Goal: Information Seeking & Learning: Find specific fact

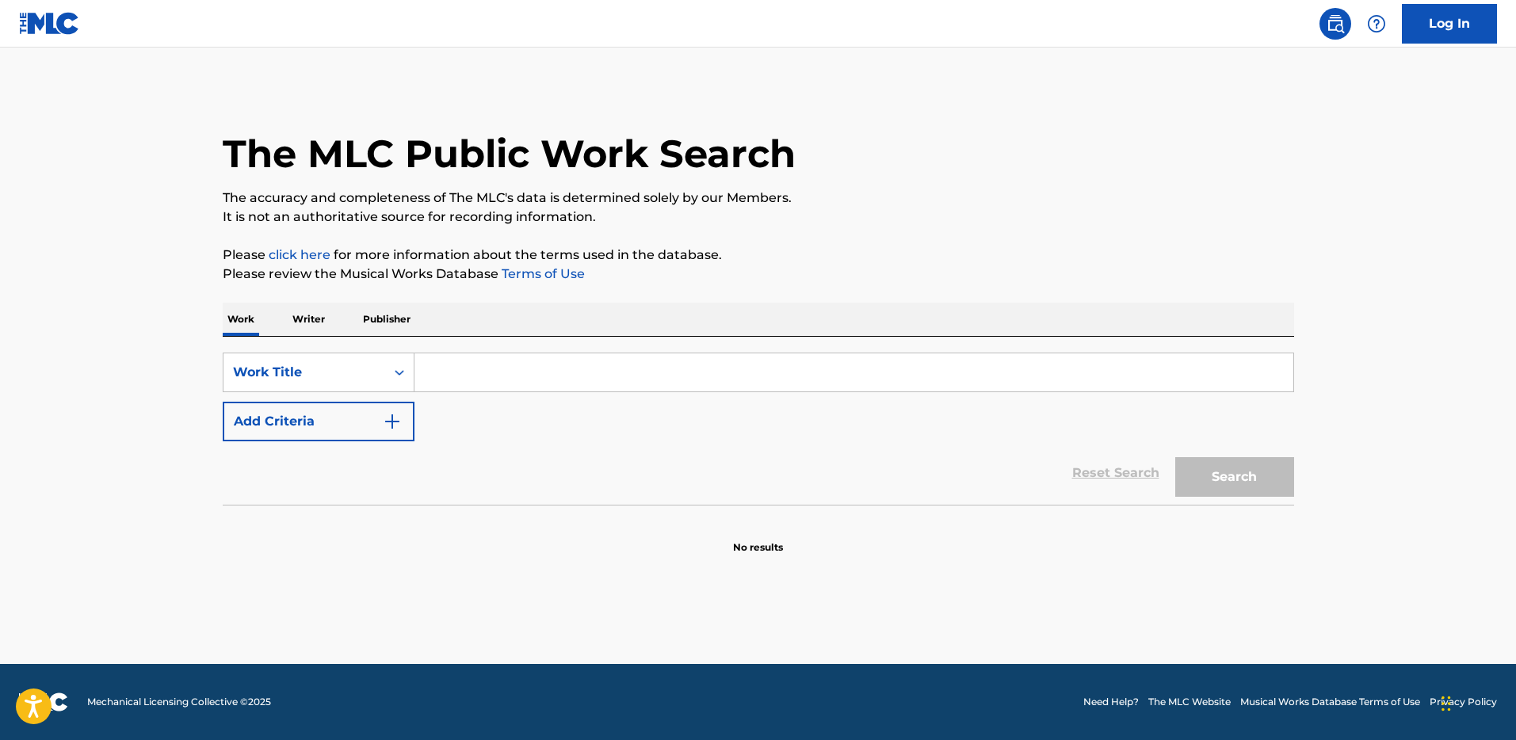
click at [315, 326] on p "Writer" at bounding box center [309, 319] width 42 height 33
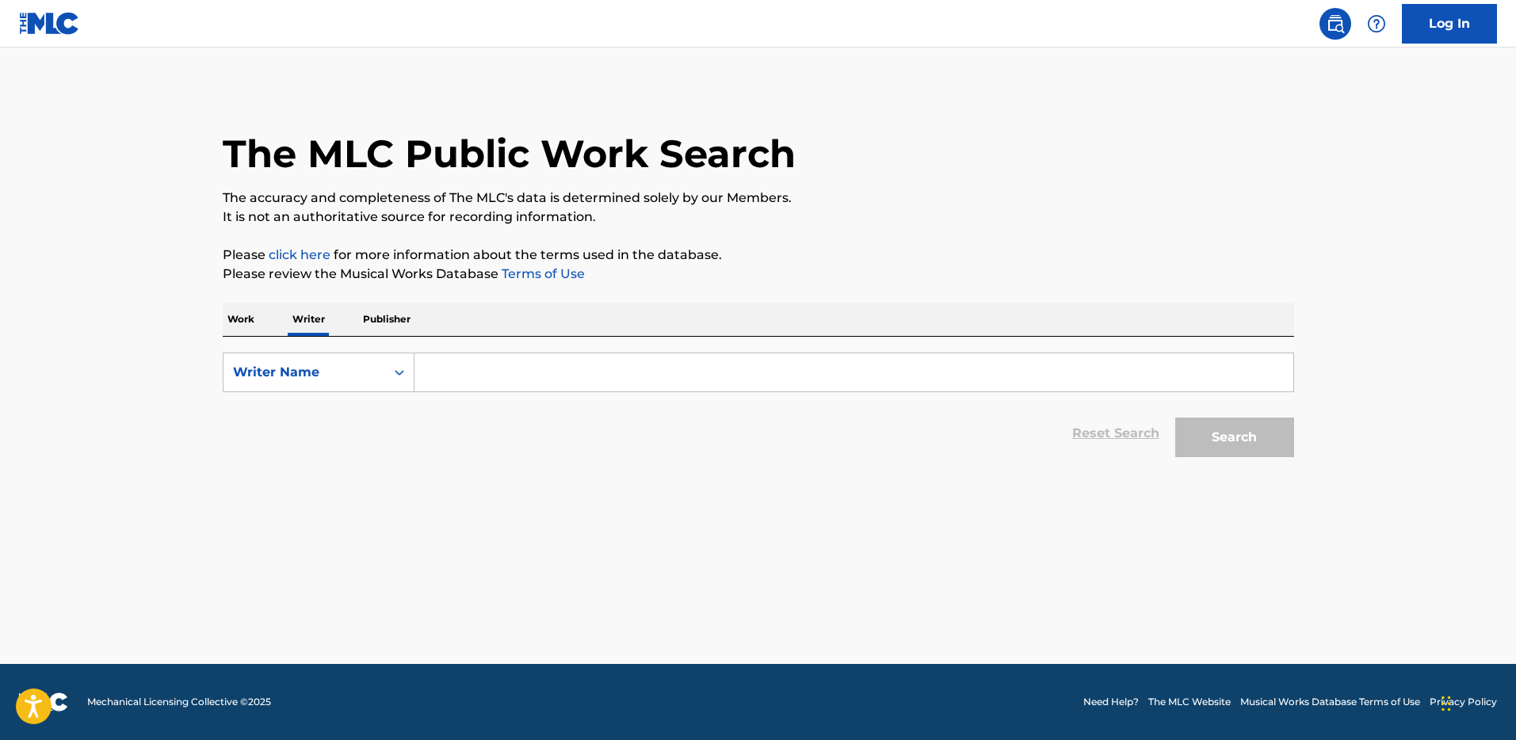
click at [480, 366] on input "Search Form" at bounding box center [853, 372] width 879 height 38
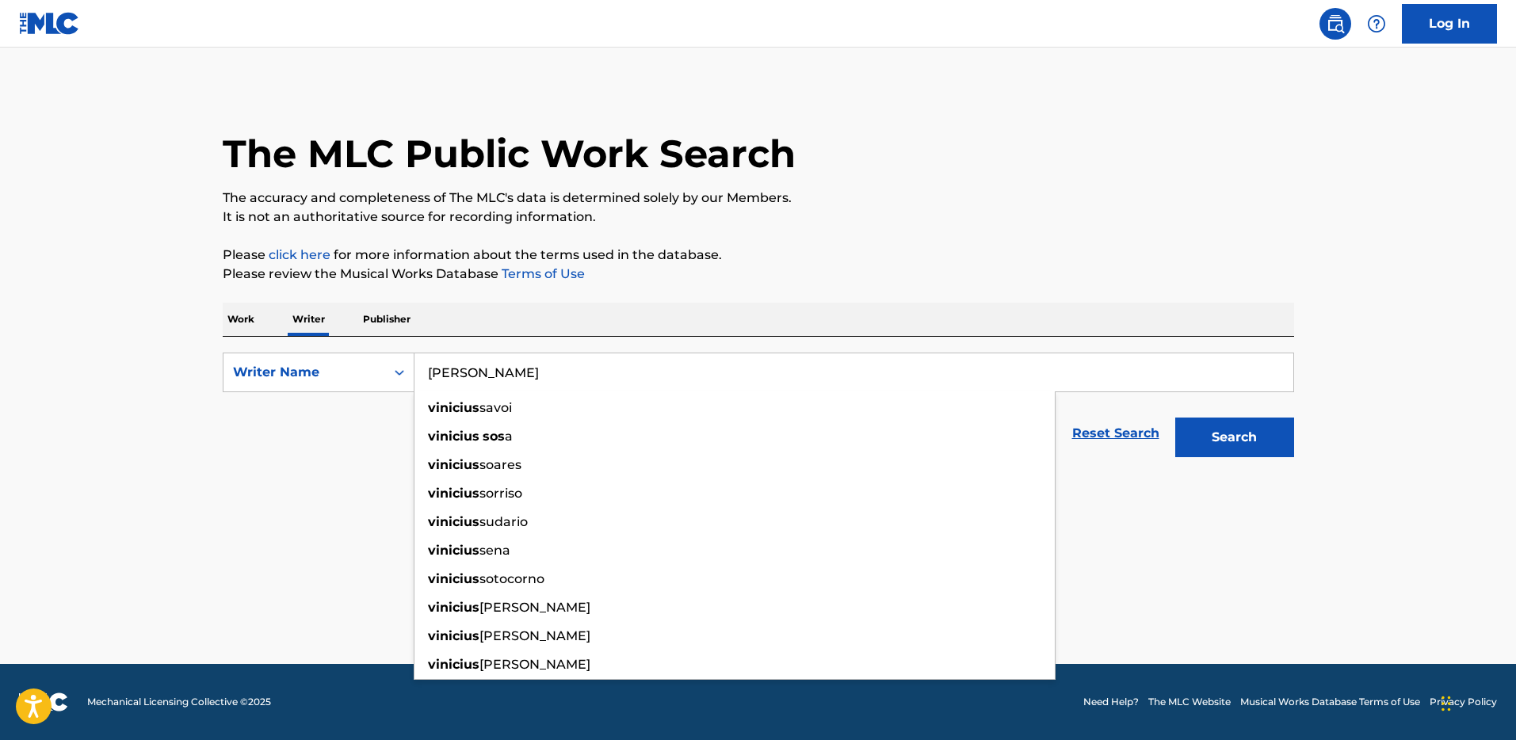
type input "[PERSON_NAME]"
click at [1175, 418] on button "Search" at bounding box center [1234, 438] width 119 height 40
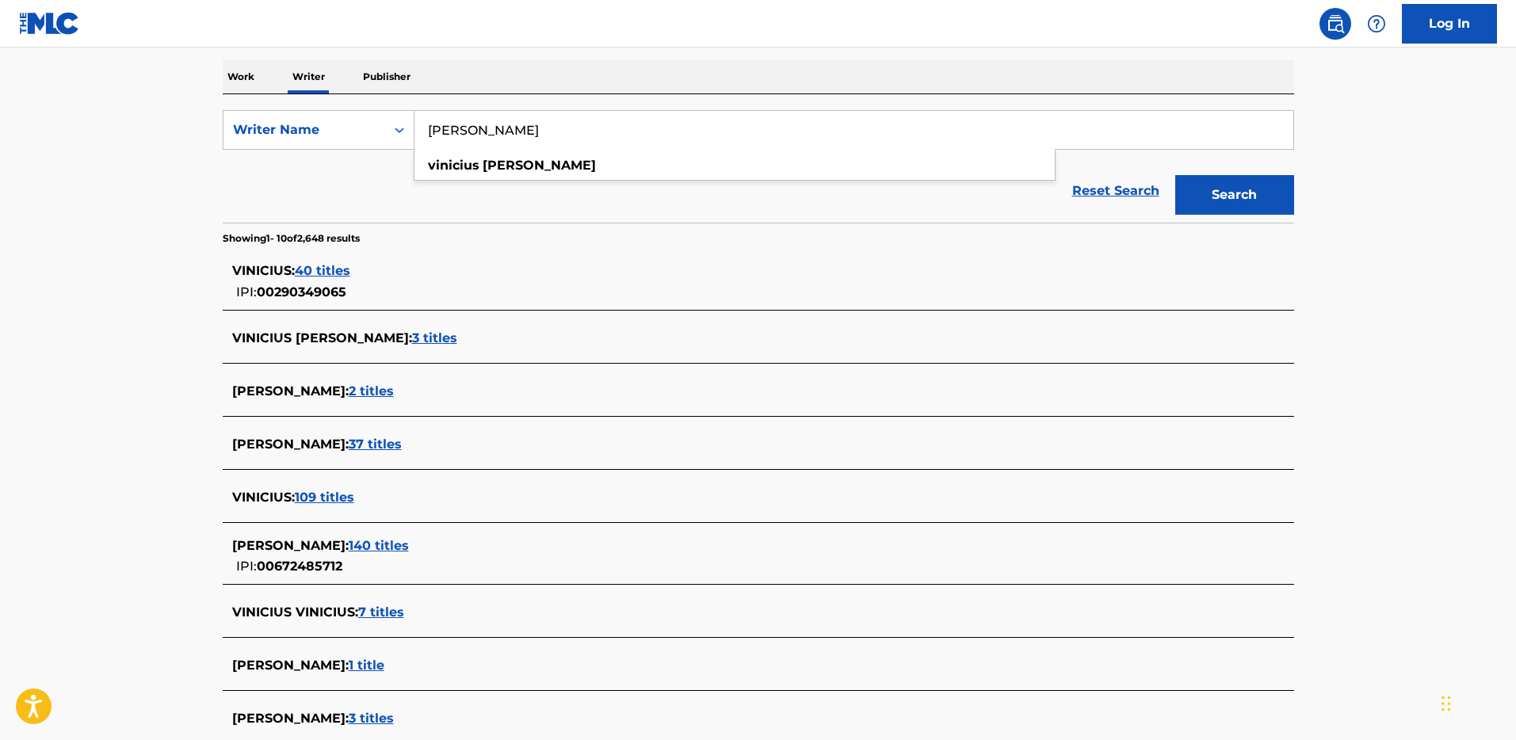
scroll to position [252, 0]
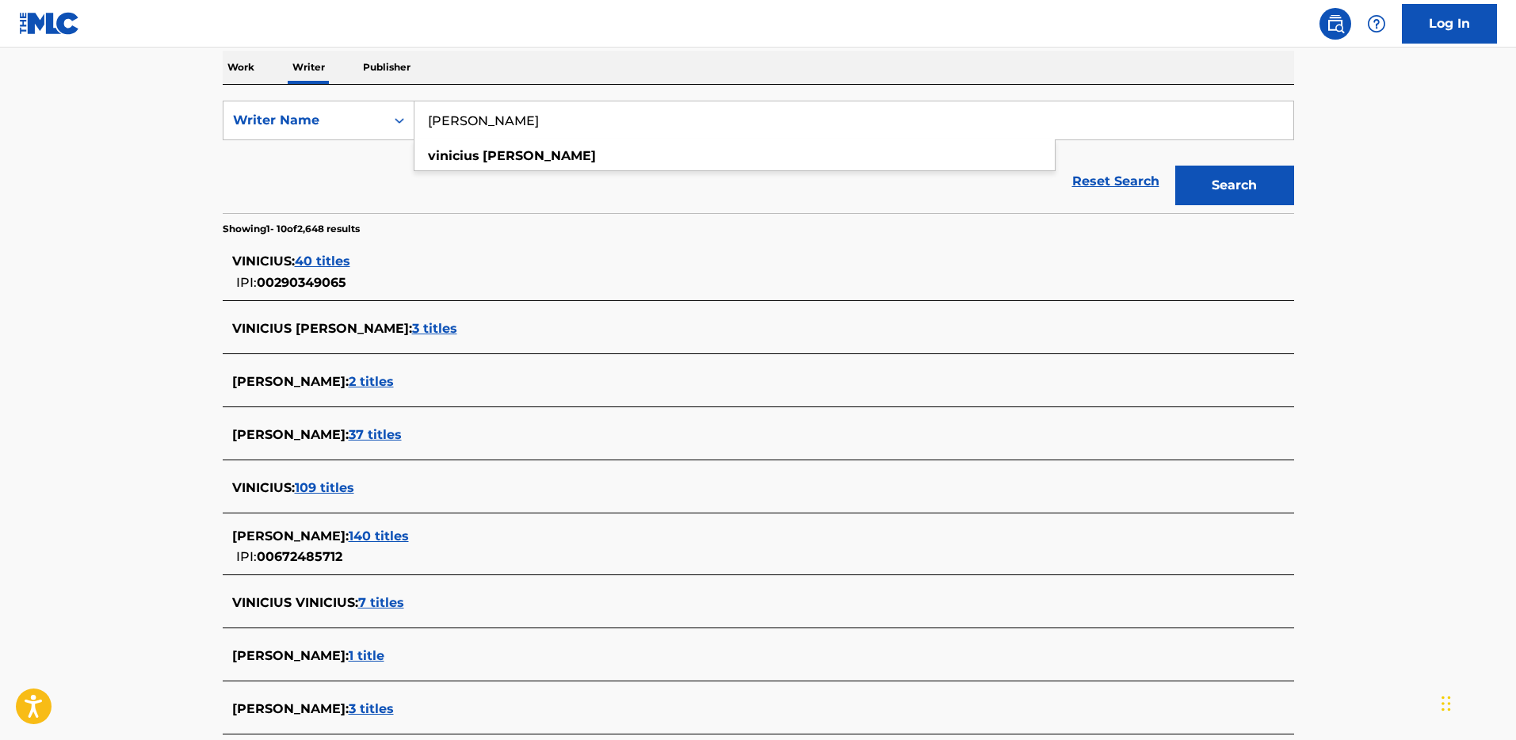
click at [365, 537] on span "140 titles" at bounding box center [379, 535] width 60 height 15
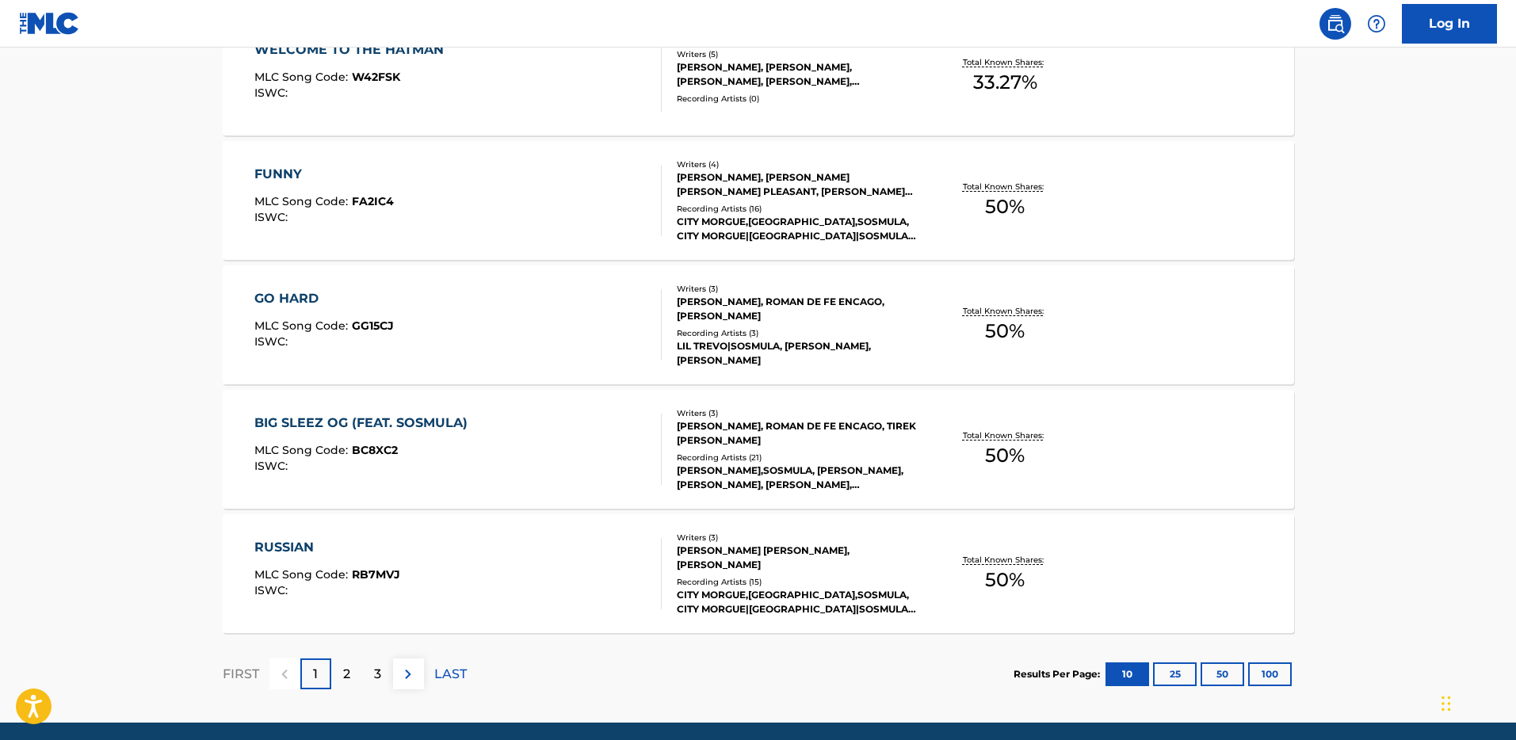
scroll to position [1212, 0]
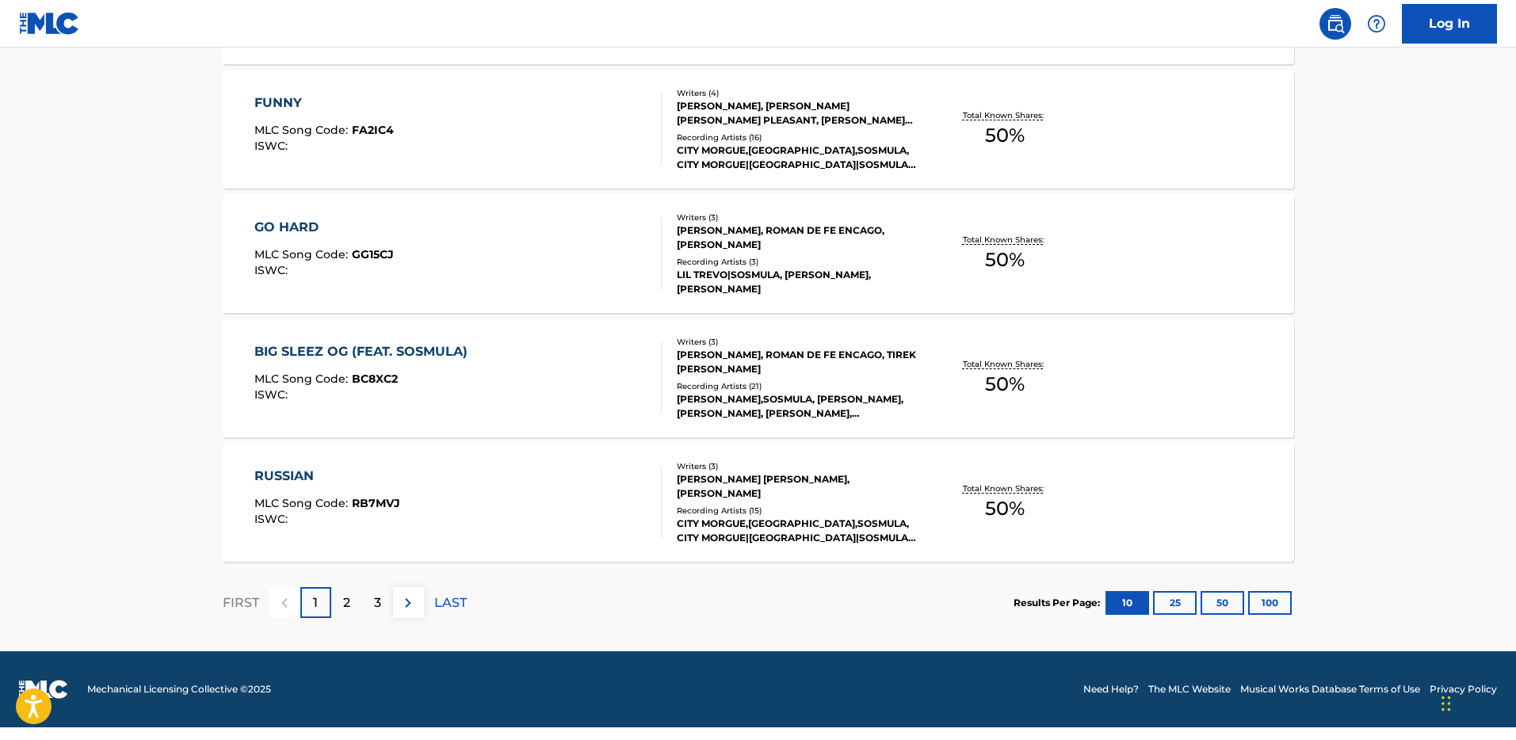
click at [1270, 598] on button "100" at bounding box center [1270, 603] width 44 height 24
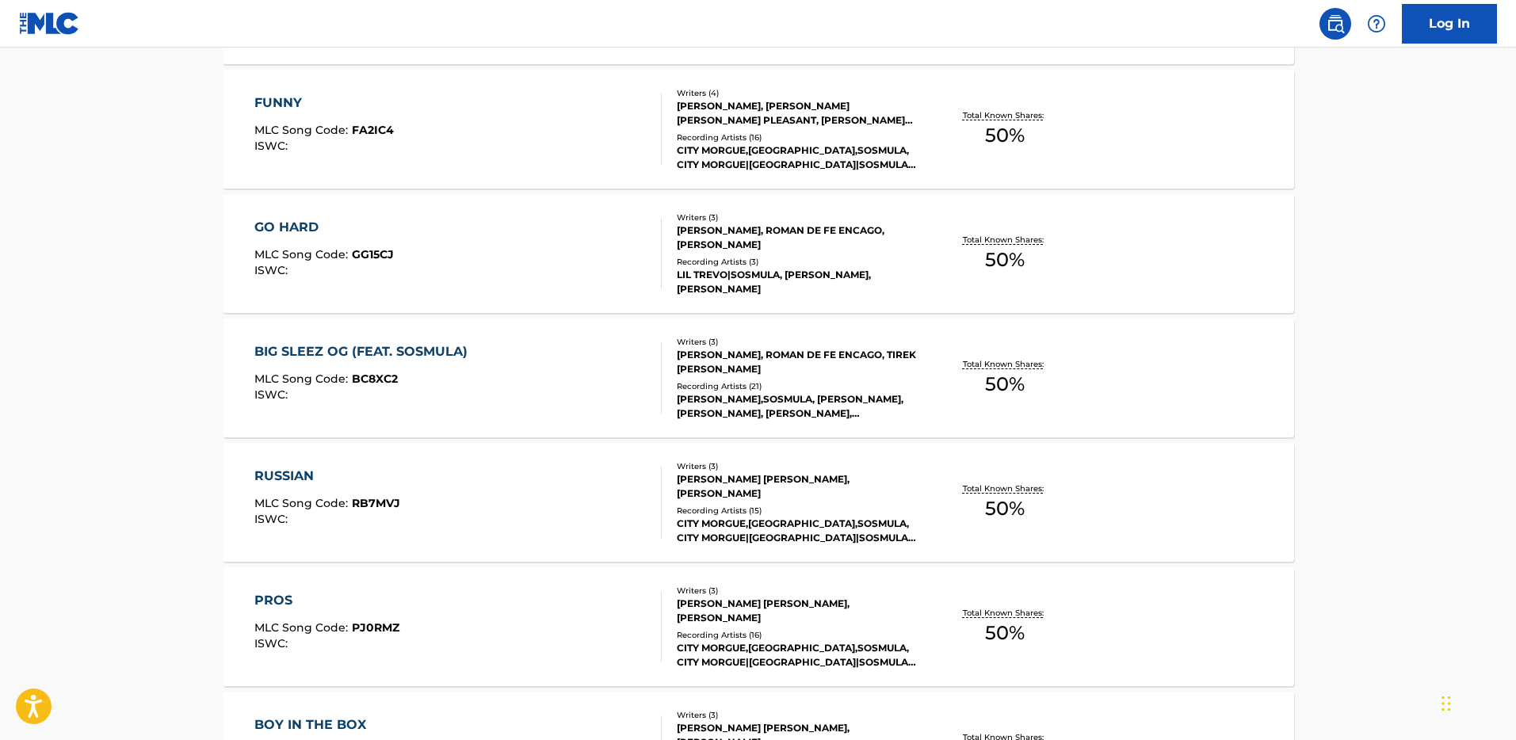
scroll to position [6419, 0]
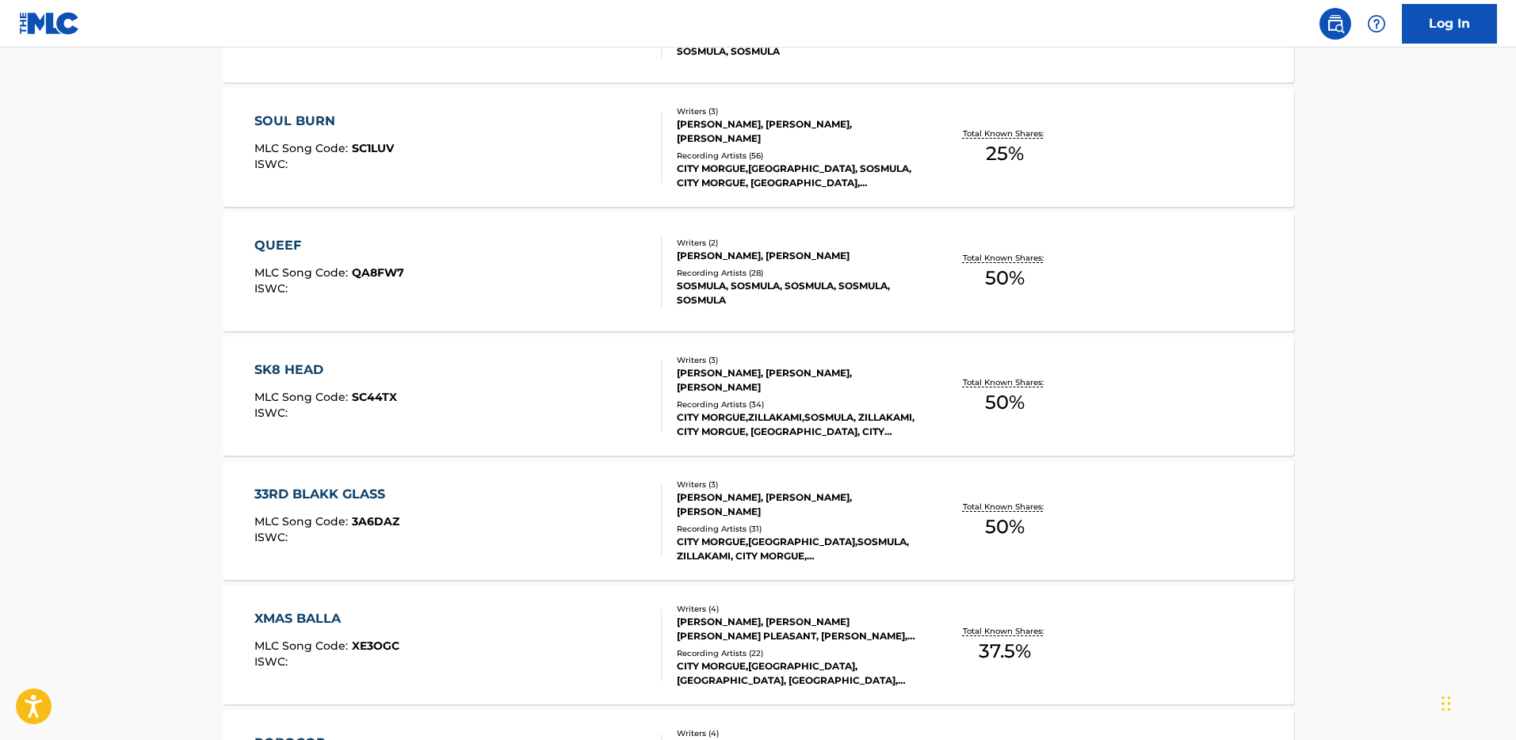
click at [748, 390] on div "[PERSON_NAME], [PERSON_NAME], [PERSON_NAME]" at bounding box center [796, 380] width 239 height 29
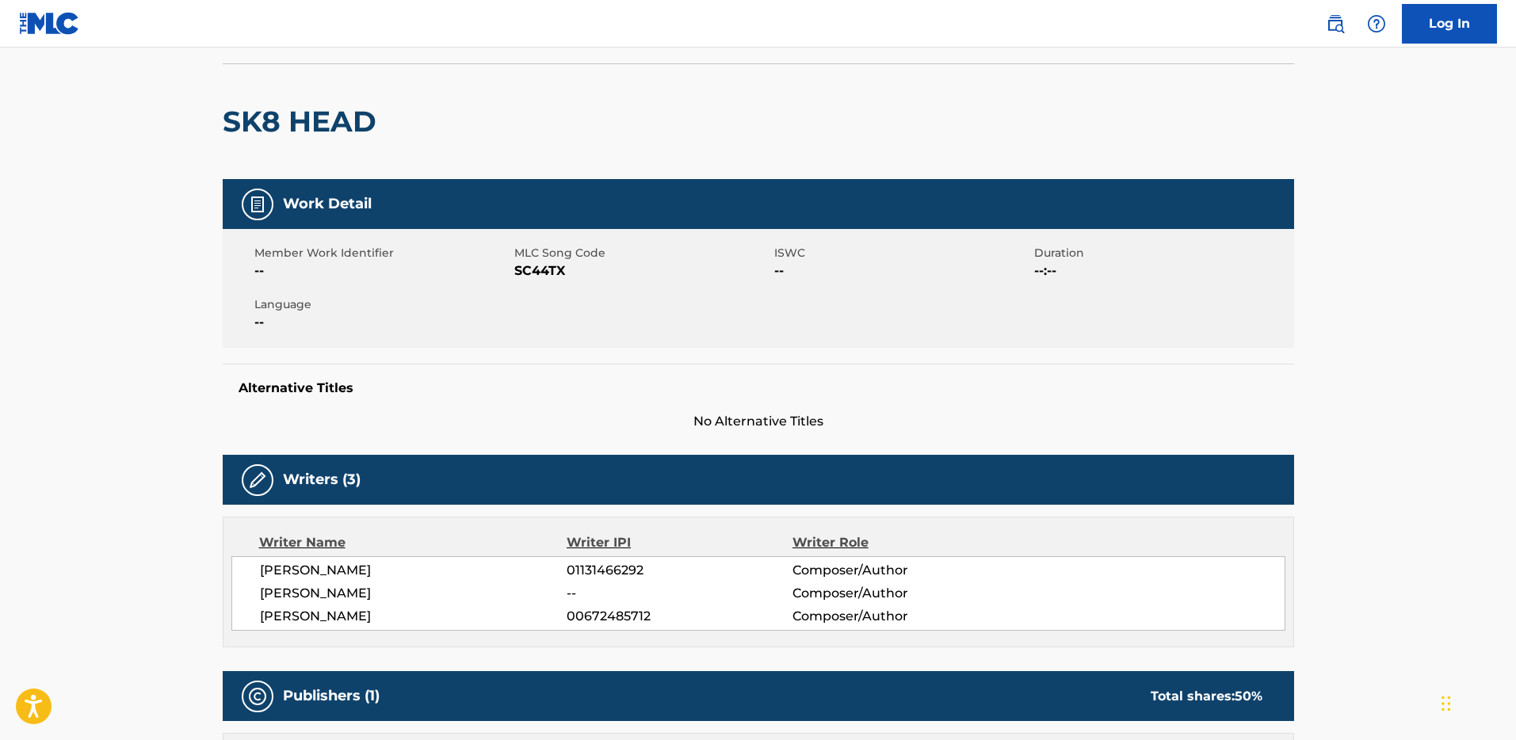
scroll to position [189, 0]
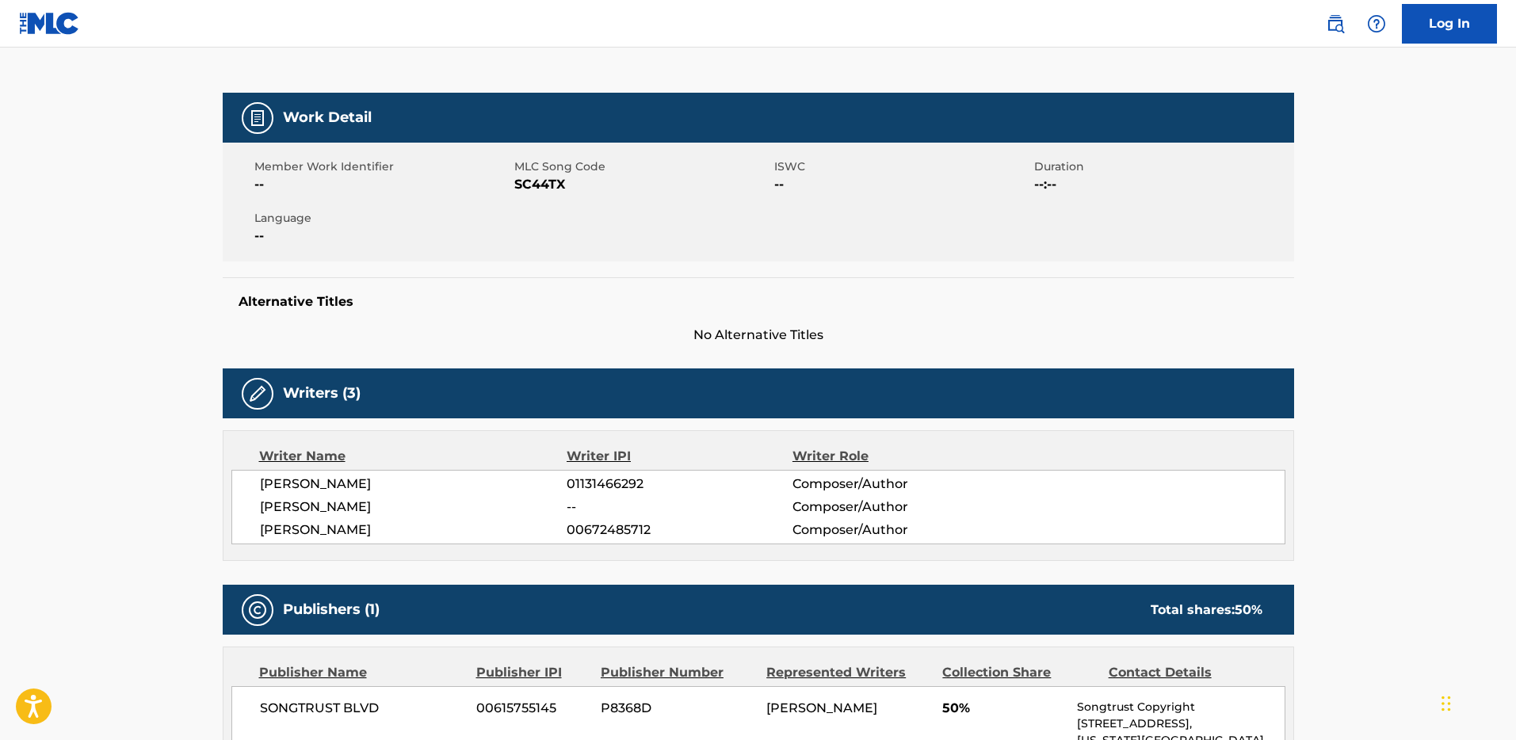
drag, startPoint x: 433, startPoint y: 483, endPoint x: 254, endPoint y: 484, distance: 179.9
click at [254, 484] on div "BOUABDALLAH NEHARI 01131466292 Composer/Author [PERSON_NAME] -- Composer/Author…" at bounding box center [758, 507] width 1054 height 74
copy span "[PERSON_NAME]"
drag, startPoint x: 565, startPoint y: 483, endPoint x: 647, endPoint y: 485, distance: 82.4
click at [647, 485] on div "BOUABDALLAH NEHARI 01131466292 Composer/Author" at bounding box center [772, 484] width 1025 height 19
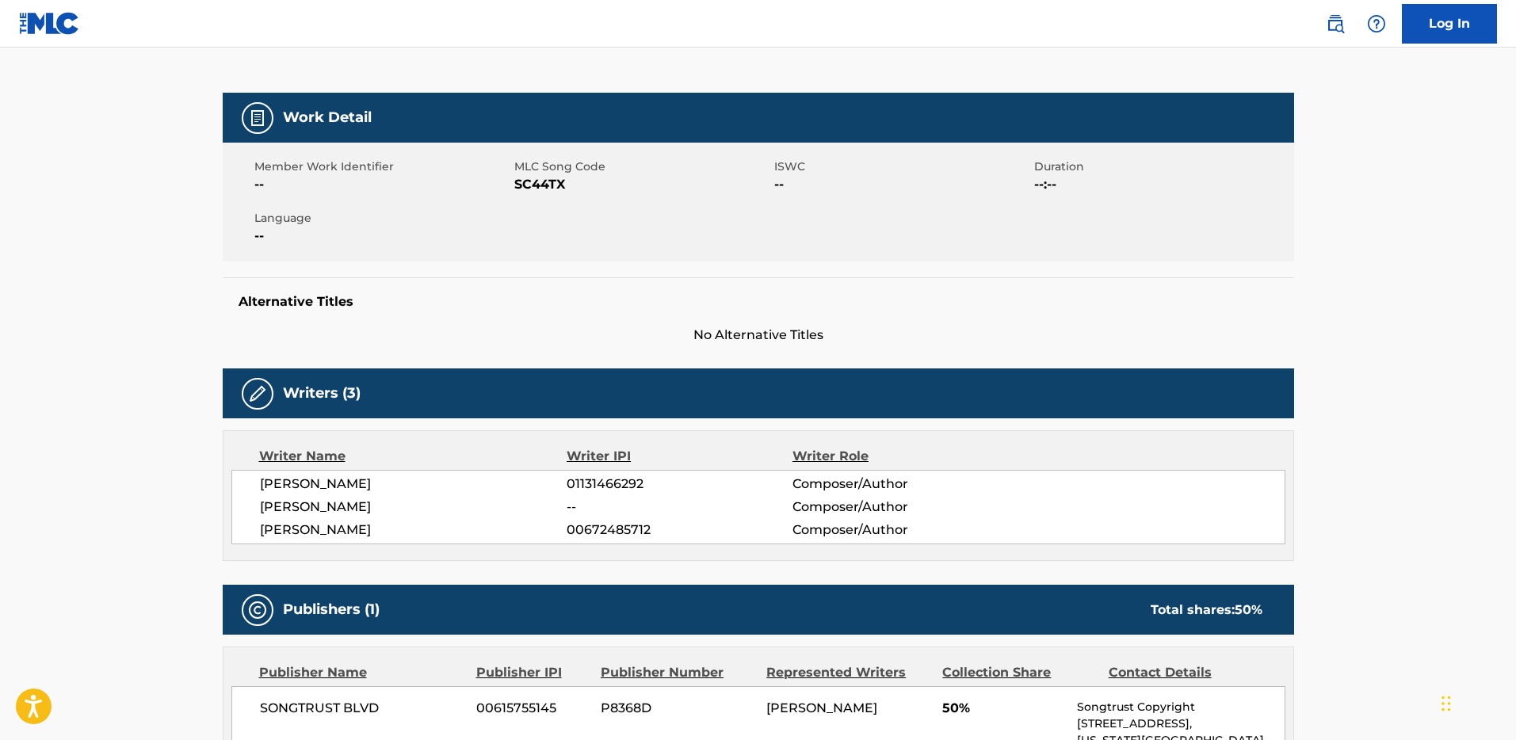
copy div "01131466292"
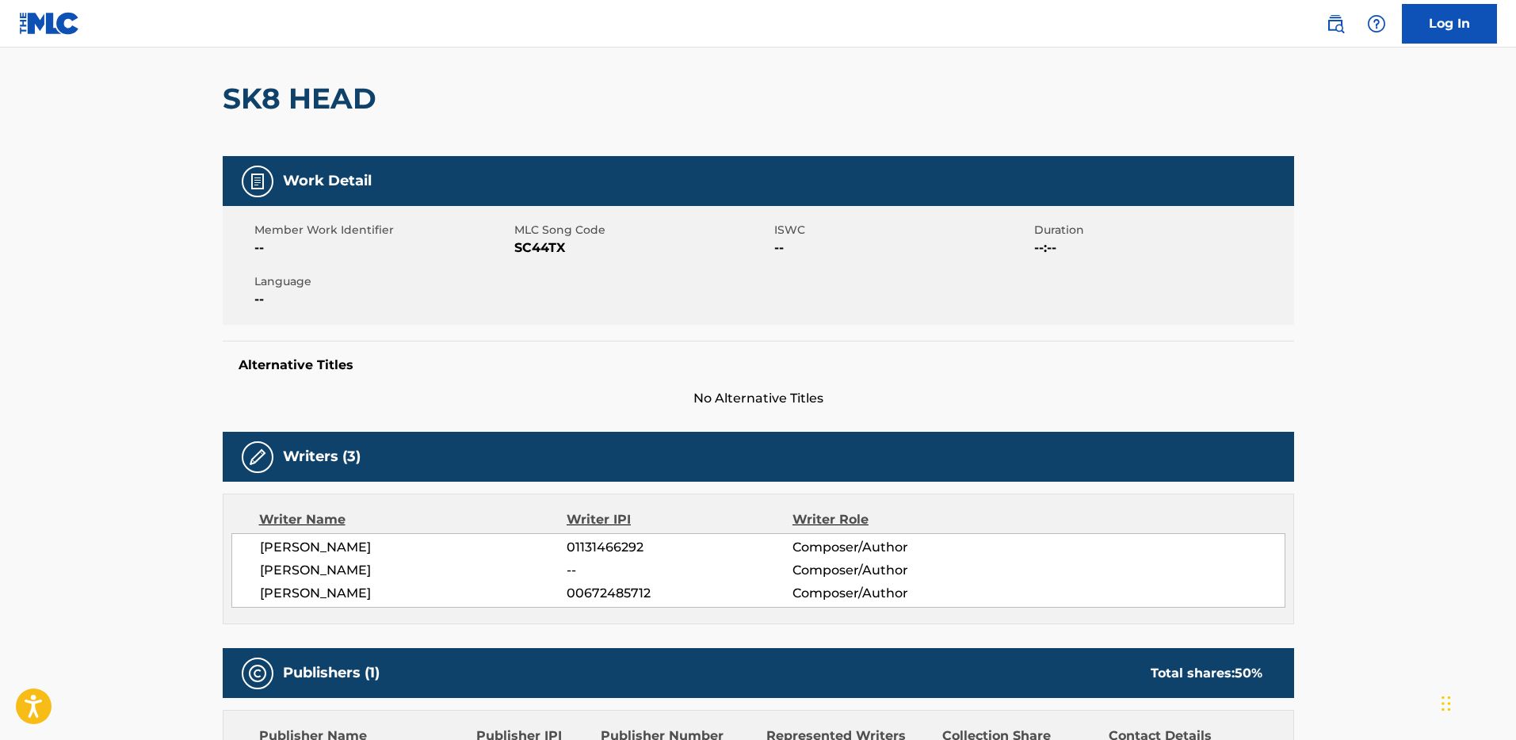
scroll to position [125, 0]
